Goal: Navigation & Orientation: Find specific page/section

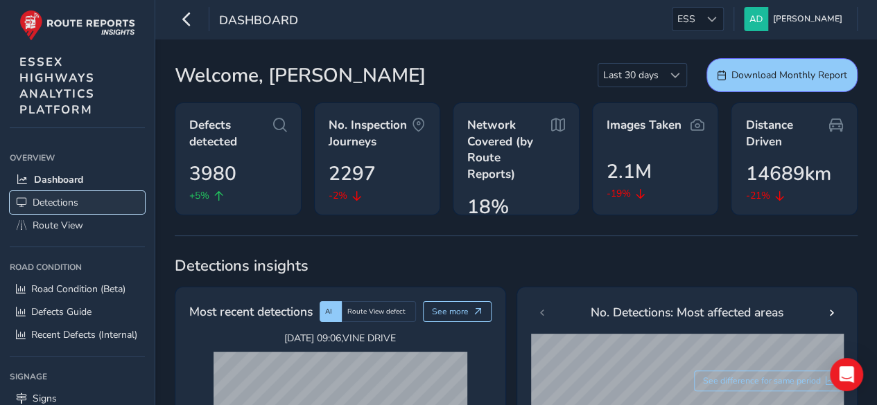
click at [72, 197] on span "Detections" at bounding box center [56, 202] width 46 height 13
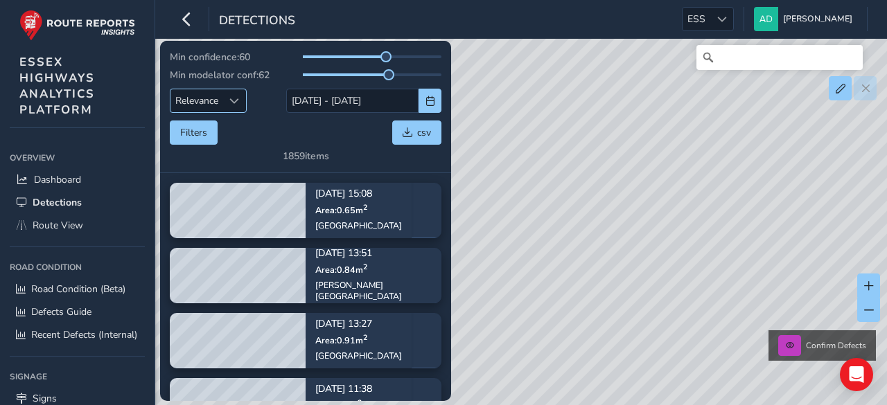
click at [241, 98] on div "Sort by Date" at bounding box center [234, 100] width 23 height 23
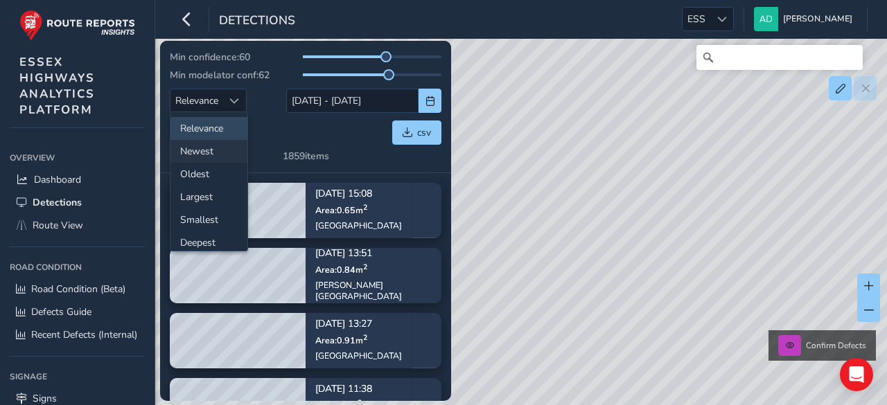
click at [206, 148] on li "Newest" at bounding box center [208, 151] width 77 height 23
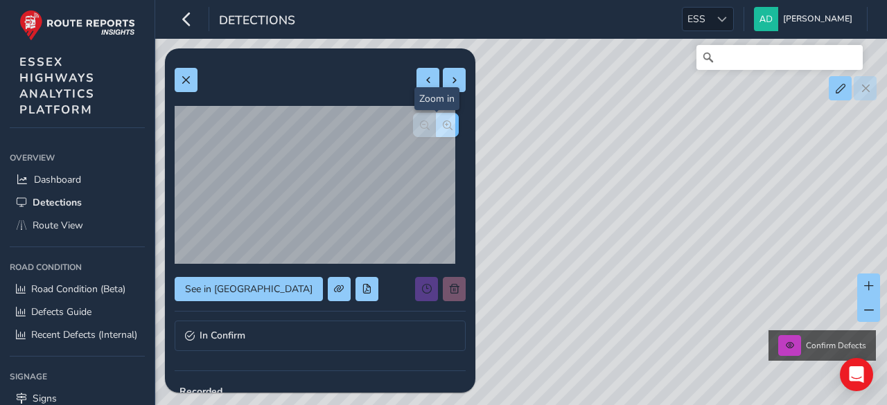
click at [443, 121] on span "button" at bounding box center [448, 126] width 10 height 10
click at [420, 121] on span "button" at bounding box center [425, 126] width 10 height 10
click at [188, 76] on span at bounding box center [186, 81] width 10 height 10
click at [436, 118] on button "button" at bounding box center [447, 125] width 23 height 24
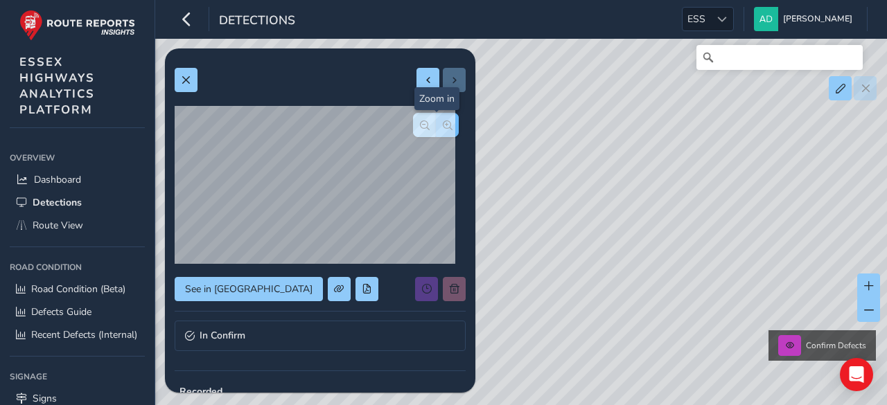
click at [436, 118] on button "button" at bounding box center [447, 125] width 23 height 24
click at [186, 78] on span at bounding box center [186, 81] width 10 height 10
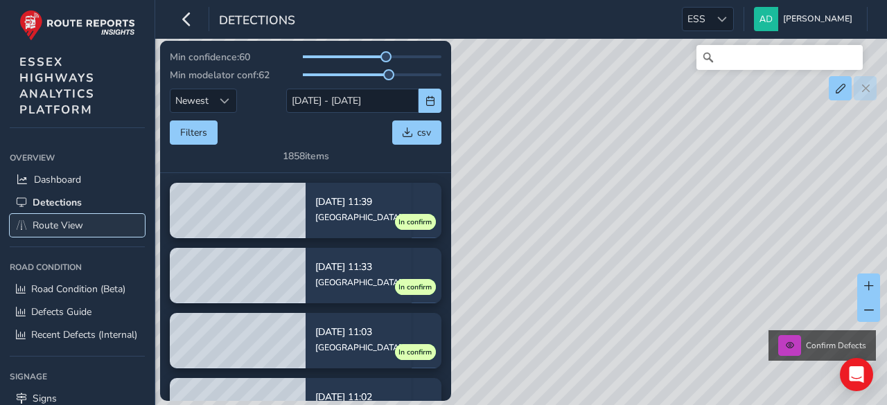
click at [68, 220] on span "Route View" at bounding box center [58, 225] width 51 height 13
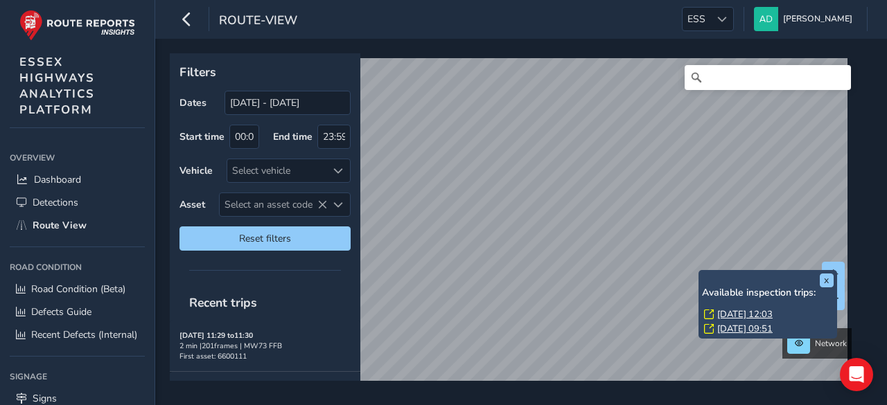
click at [734, 311] on link "[DATE] 12:03" at bounding box center [744, 314] width 55 height 12
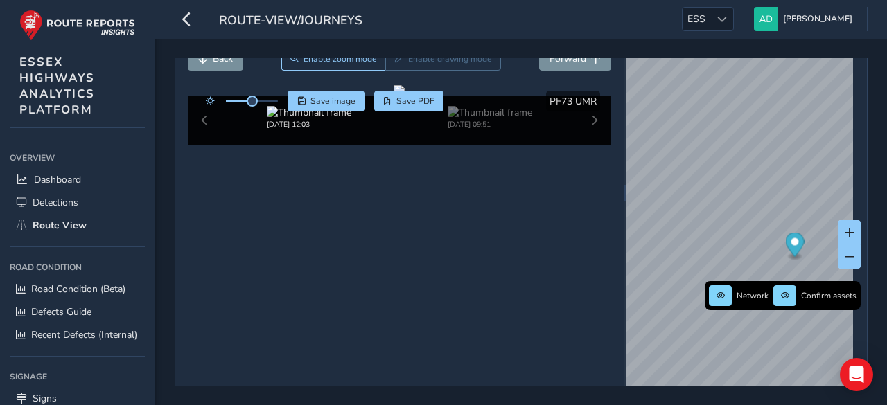
scroll to position [71, 0]
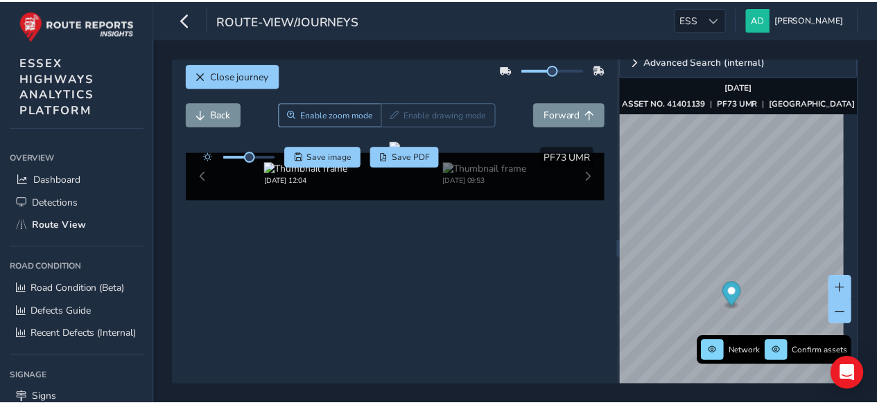
scroll to position [11, 0]
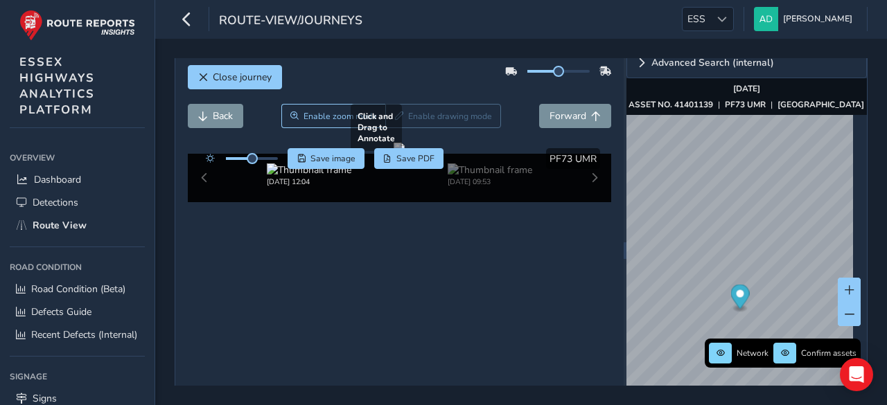
drag, startPoint x: 410, startPoint y: 215, endPoint x: 419, endPoint y: 215, distance: 8.3
click at [405, 154] on div at bounding box center [399, 148] width 11 height 11
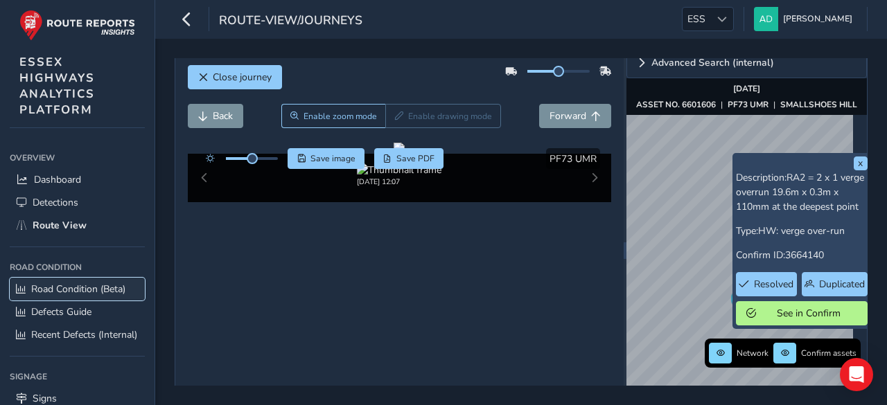
click at [67, 283] on span "Road Condition (Beta)" at bounding box center [78, 289] width 94 height 13
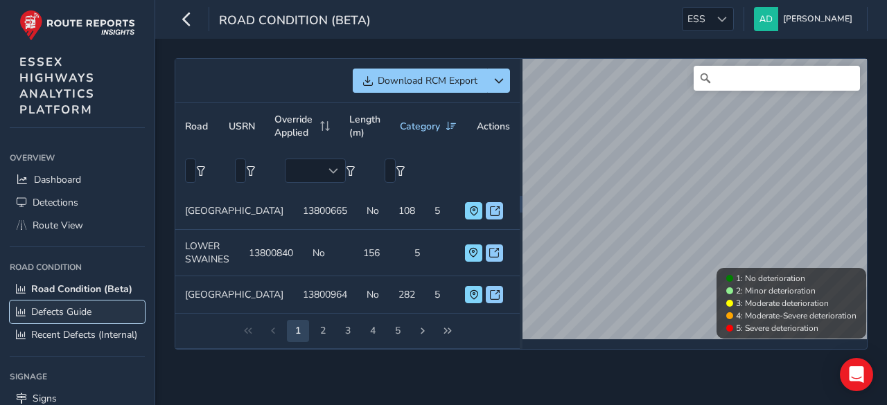
click at [62, 316] on span "Defects Guide" at bounding box center [61, 312] width 60 height 13
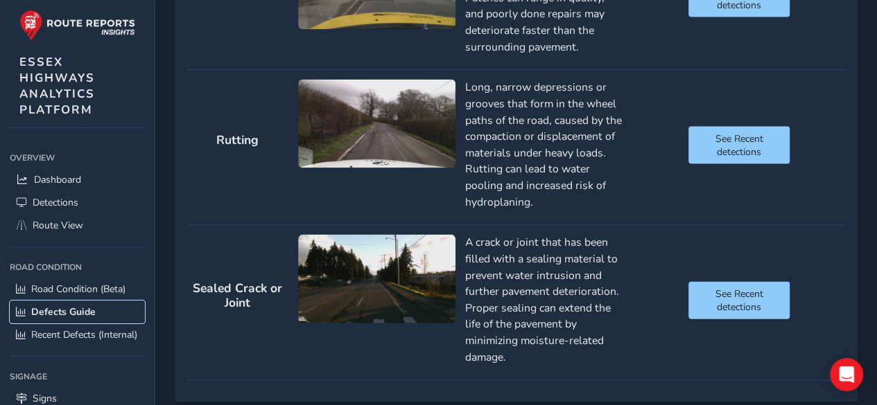
scroll to position [1376, 0]
